Goal: Task Accomplishment & Management: Manage account settings

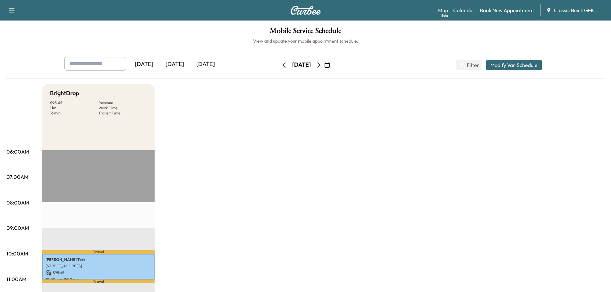
click at [330, 63] on icon "button" at bounding box center [326, 65] width 5 height 5
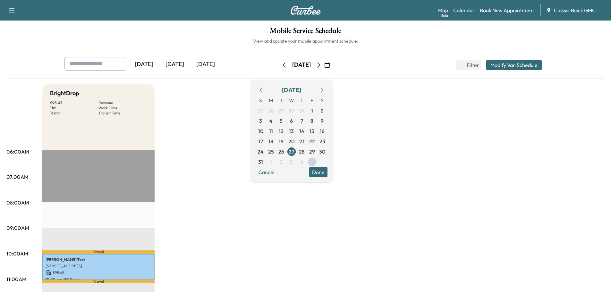
click at [327, 92] on button "button" at bounding box center [321, 90] width 11 height 10
click at [272, 110] on span "1" at bounding box center [271, 111] width 2 height 8
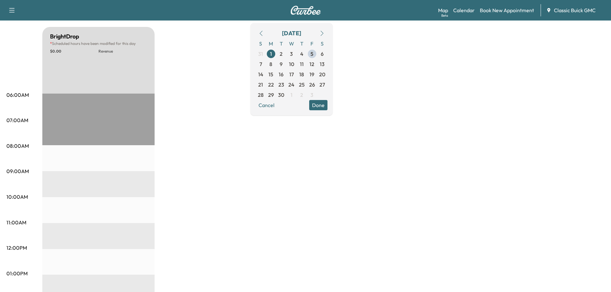
scroll to position [55, 0]
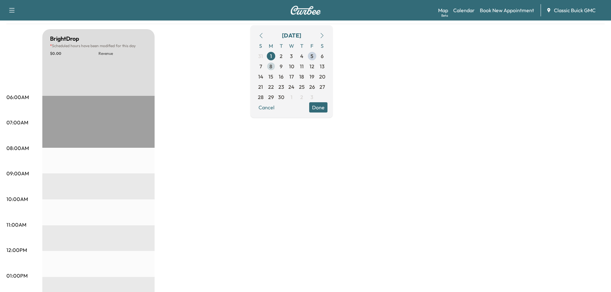
click at [272, 67] on span "8" at bounding box center [270, 67] width 3 height 8
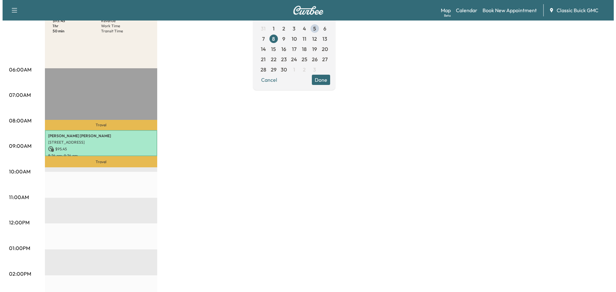
scroll to position [128, 0]
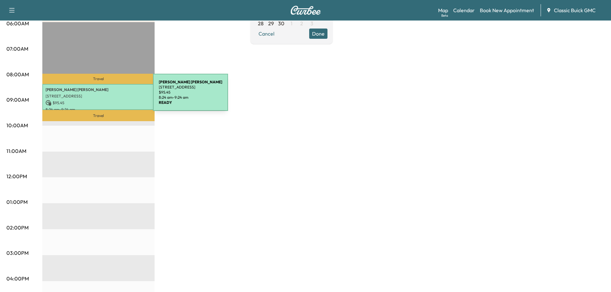
click at [105, 96] on p "[STREET_ADDRESS]" at bounding box center [99, 96] width 106 height 5
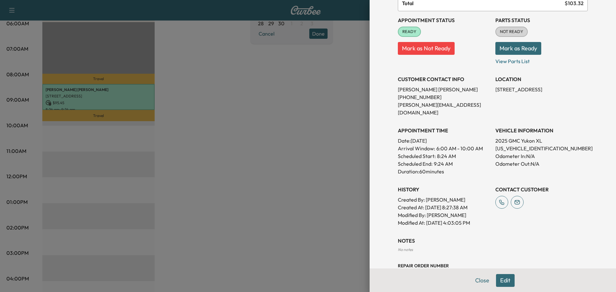
scroll to position [82, 0]
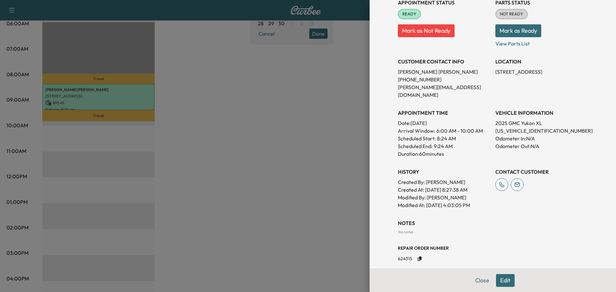
click at [501, 280] on button "Edit" at bounding box center [505, 280] width 19 height 13
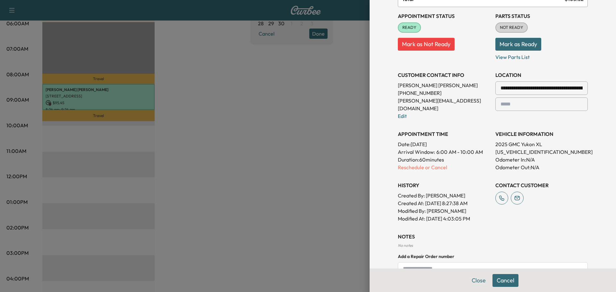
scroll to position [95, 0]
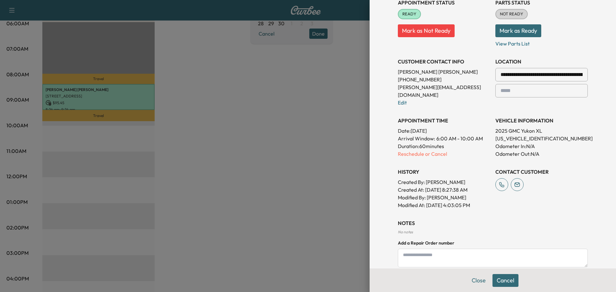
click at [431, 249] on textarea at bounding box center [493, 258] width 190 height 19
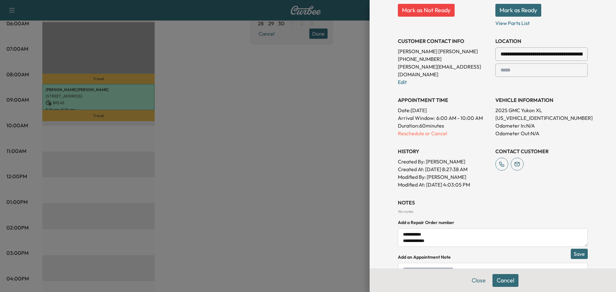
scroll to position [127, 0]
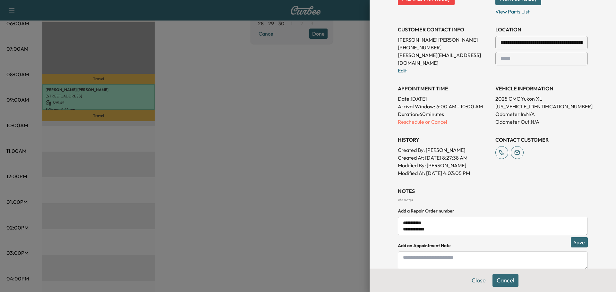
type textarea "**********"
click at [571, 237] on button "Save" at bounding box center [578, 242] width 17 height 10
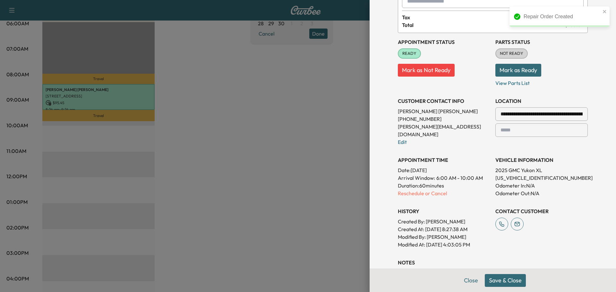
scroll to position [50, 0]
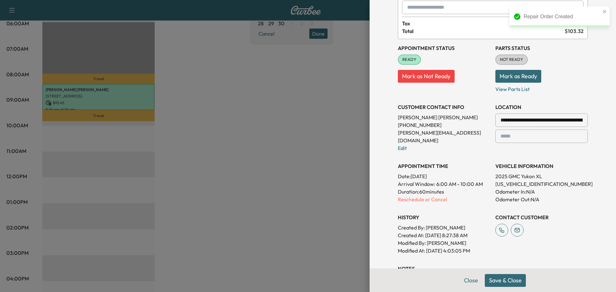
click at [516, 77] on button "Mark as Ready" at bounding box center [518, 76] width 46 height 13
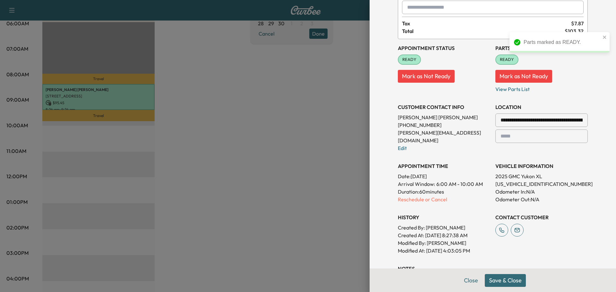
scroll to position [146, 0]
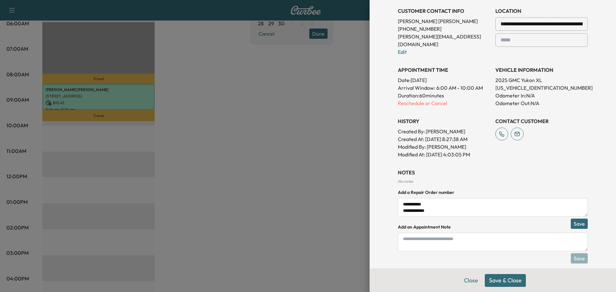
click at [503, 281] on button "Save & Close" at bounding box center [504, 280] width 41 height 13
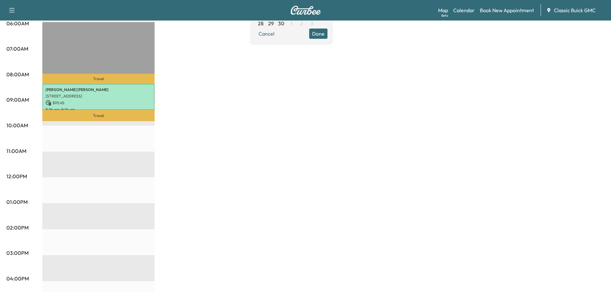
scroll to position [0, 0]
